Goal: Task Accomplishment & Management: Use online tool/utility

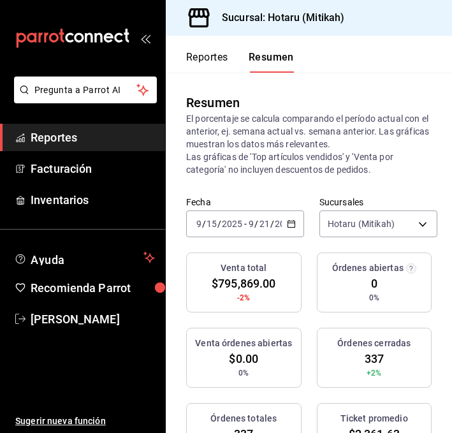
scroll to position [712, 0]
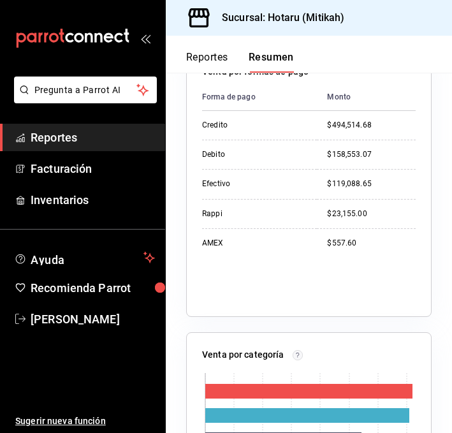
click at [57, 143] on span "Reportes" at bounding box center [93, 137] width 124 height 17
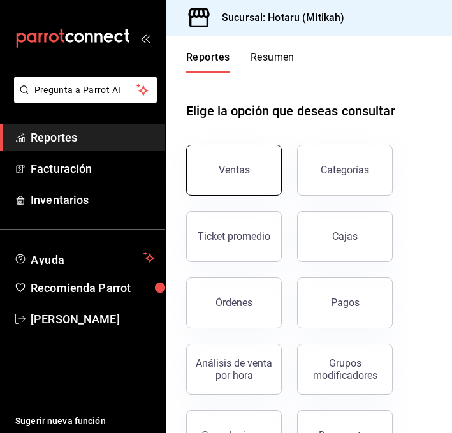
click at [227, 168] on div "Ventas" at bounding box center [234, 170] width 31 height 12
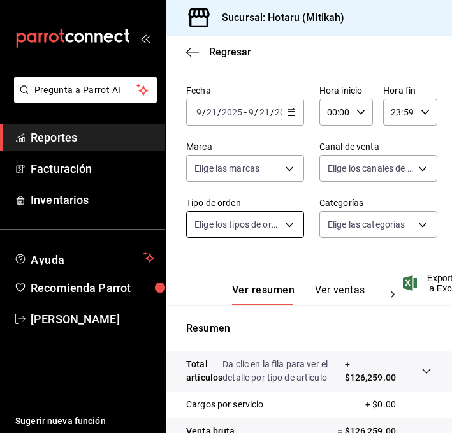
scroll to position [68, 0]
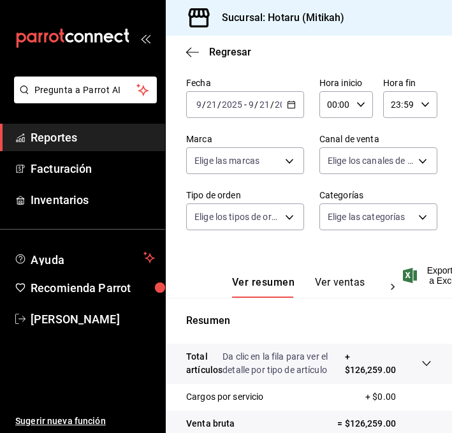
click at [320, 281] on button "Ver ventas" at bounding box center [340, 287] width 50 height 22
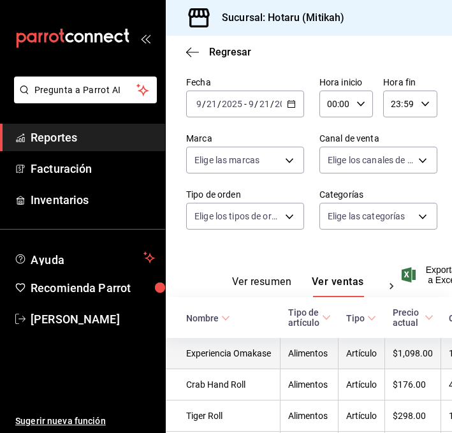
scroll to position [82, 0]
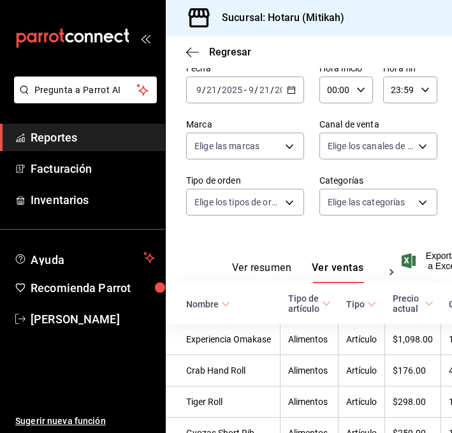
click at [224, 302] on icon at bounding box center [225, 303] width 9 height 9
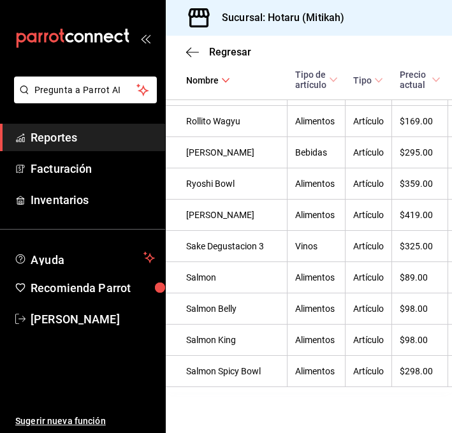
scroll to position [3292, 0]
click at [189, 50] on icon "button" at bounding box center [192, 52] width 13 height 11
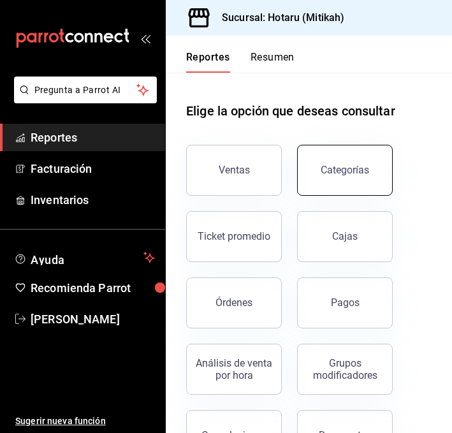
click at [356, 163] on button "Categorías" at bounding box center [345, 170] width 96 height 51
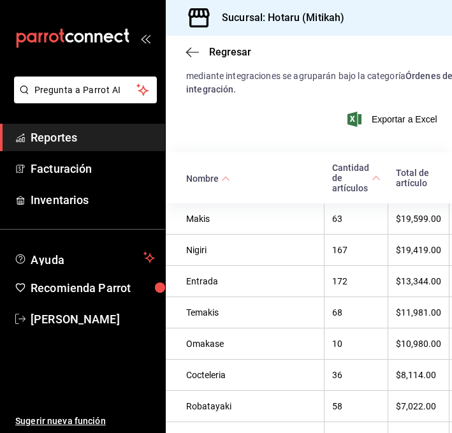
scroll to position [271, 0]
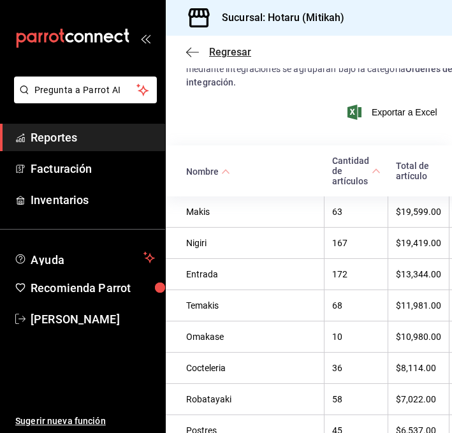
click at [192, 55] on icon "button" at bounding box center [192, 52] width 13 height 11
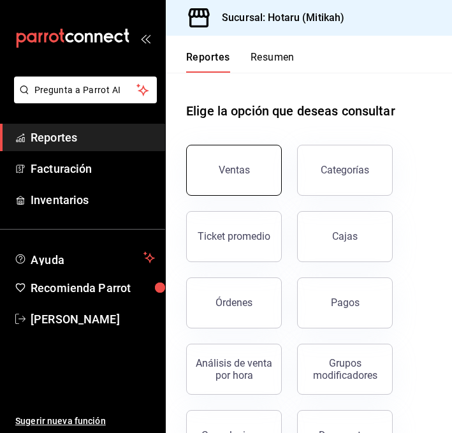
click at [226, 154] on button "Ventas" at bounding box center [234, 170] width 96 height 51
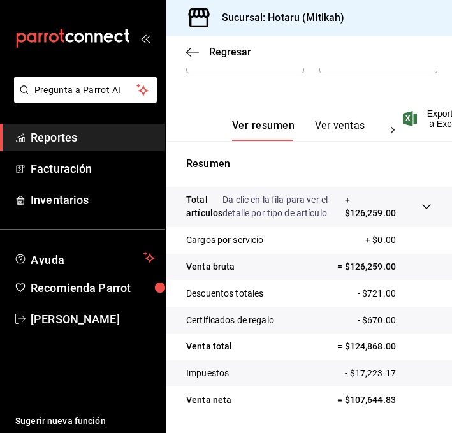
scroll to position [198, 0]
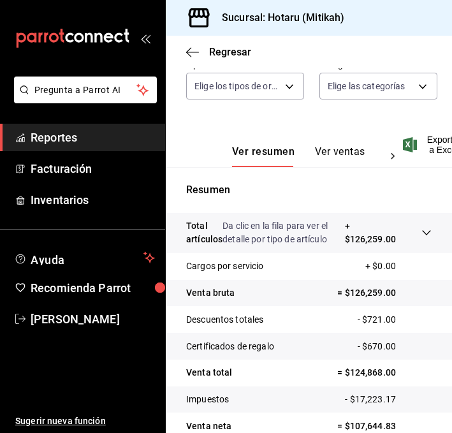
click at [333, 154] on button "Ver ventas" at bounding box center [340, 156] width 50 height 22
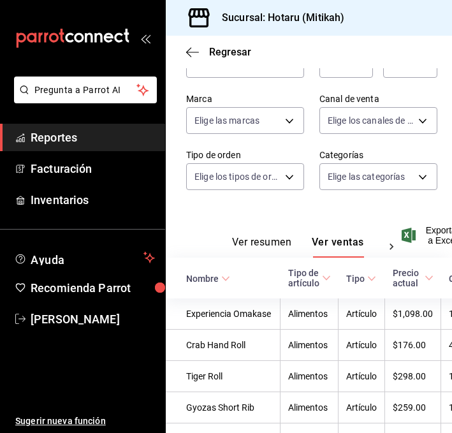
scroll to position [198, 0]
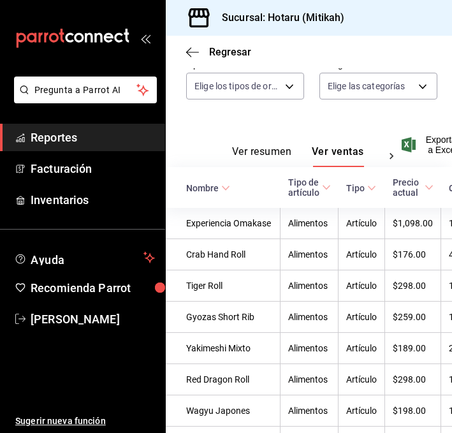
click at [219, 183] on span "Nombre" at bounding box center [208, 188] width 44 height 10
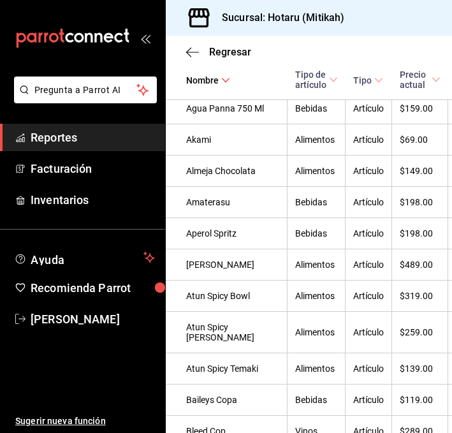
scroll to position [0, 0]
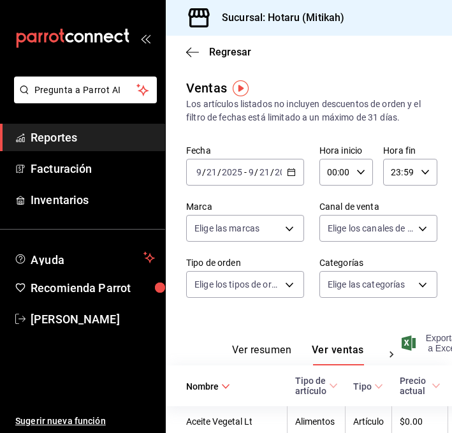
click at [422, 342] on span "Exportar a Excel" at bounding box center [431, 343] width 55 height 20
